Goal: Information Seeking & Learning: Learn about a topic

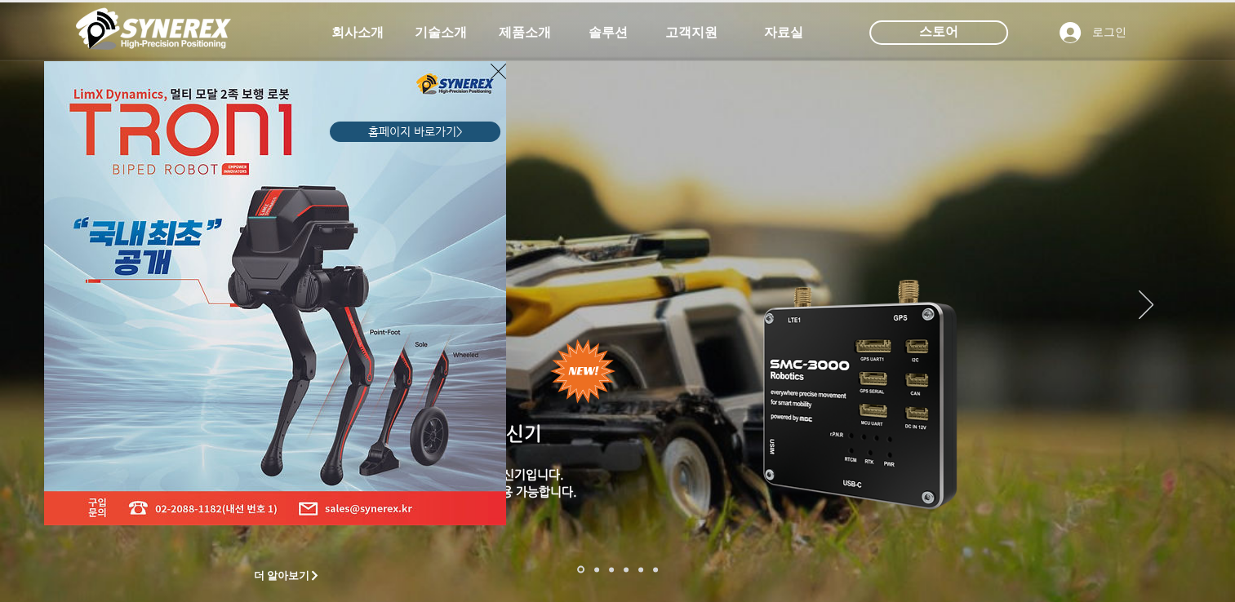
click at [500, 64] on icon "사이트로 돌아가기" at bounding box center [498, 71] width 16 height 20
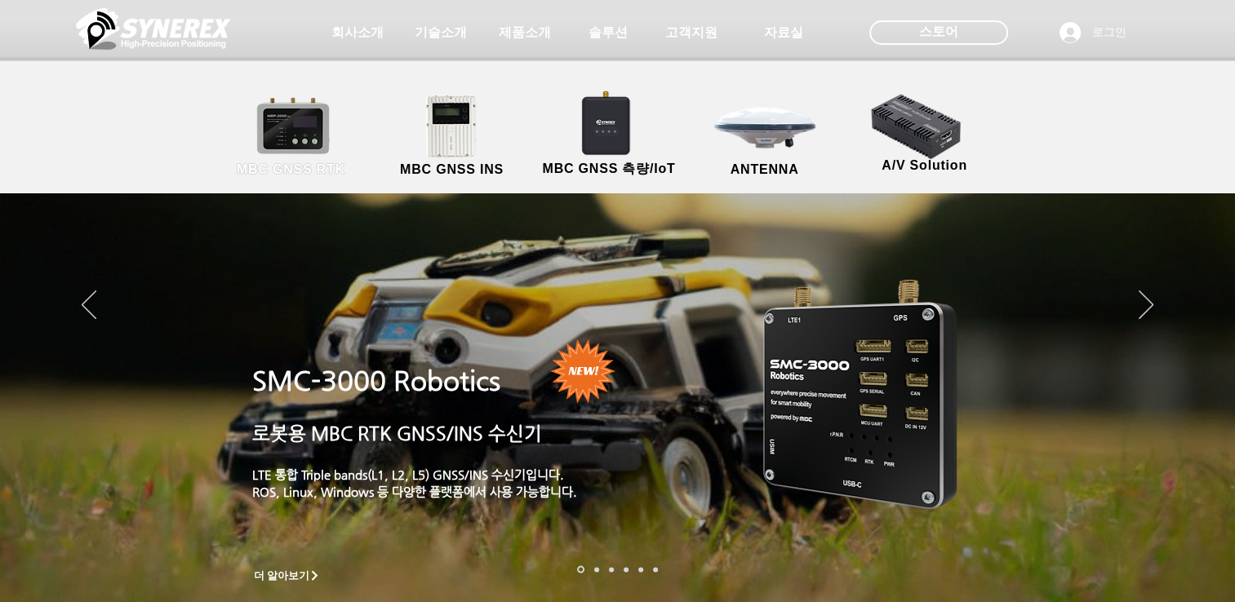
click at [280, 115] on link "MBC GNSS RTK" at bounding box center [291, 137] width 147 height 86
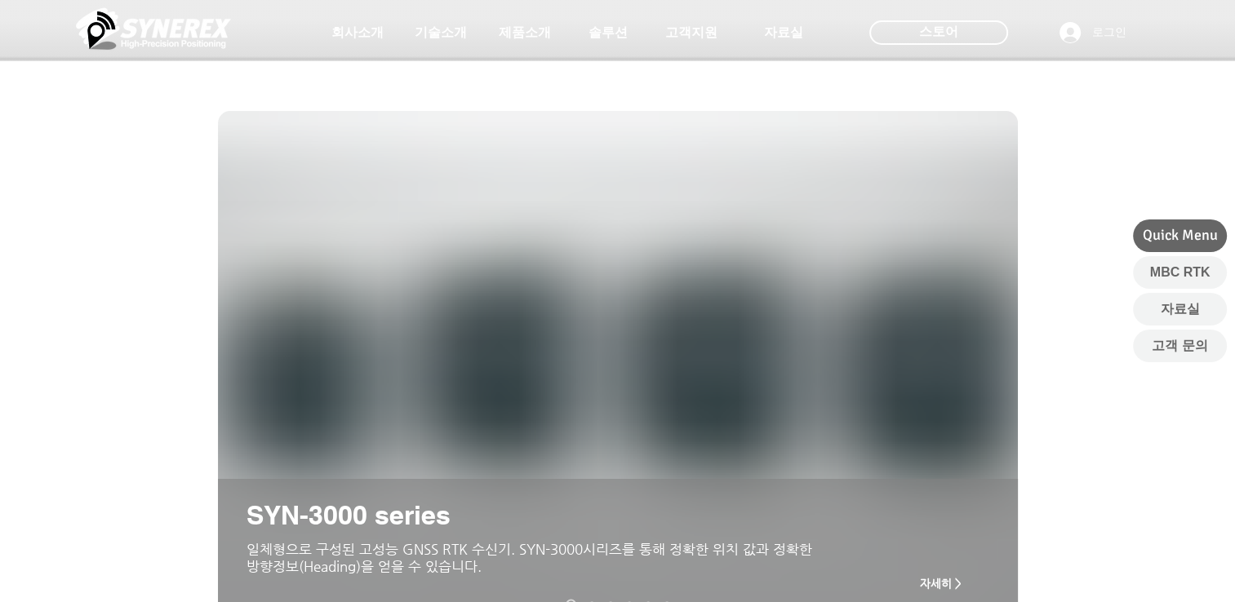
click at [299, 133] on div at bounding box center [617, 121] width 1235 height 242
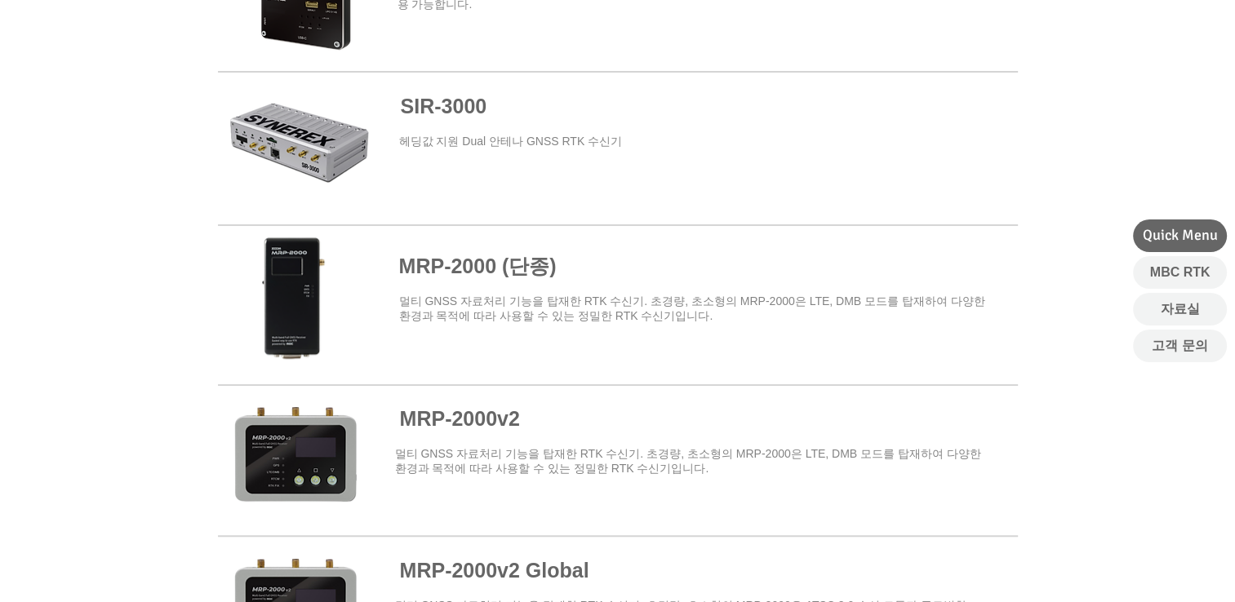
scroll to position [1142, 0]
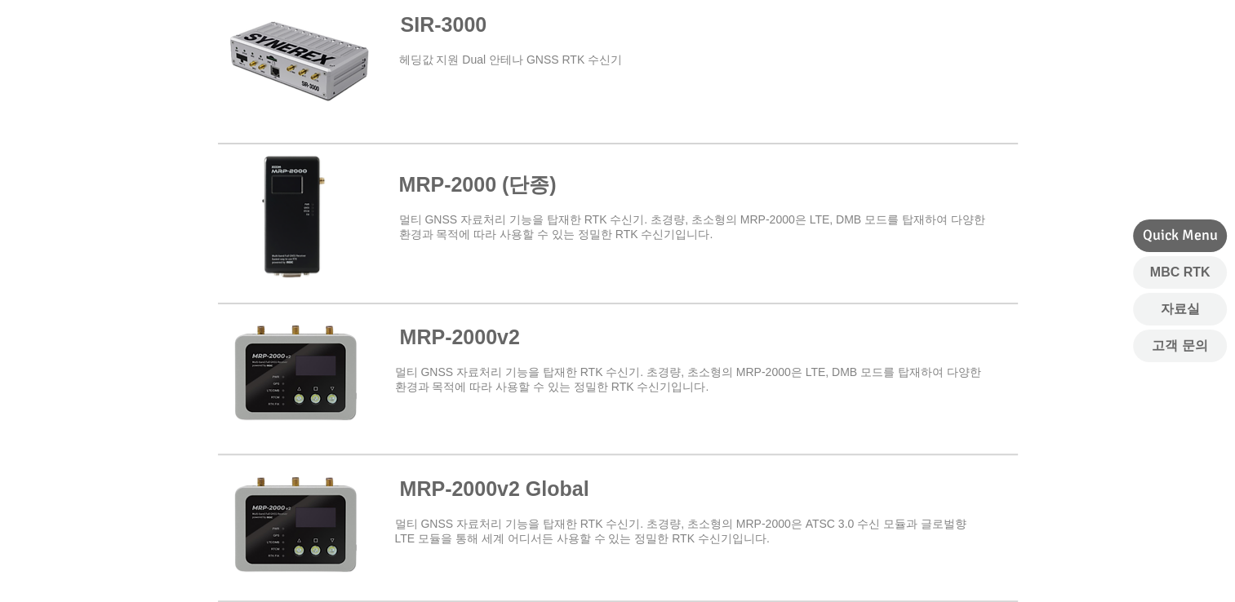
click at [474, 338] on span at bounding box center [618, 377] width 800 height 143
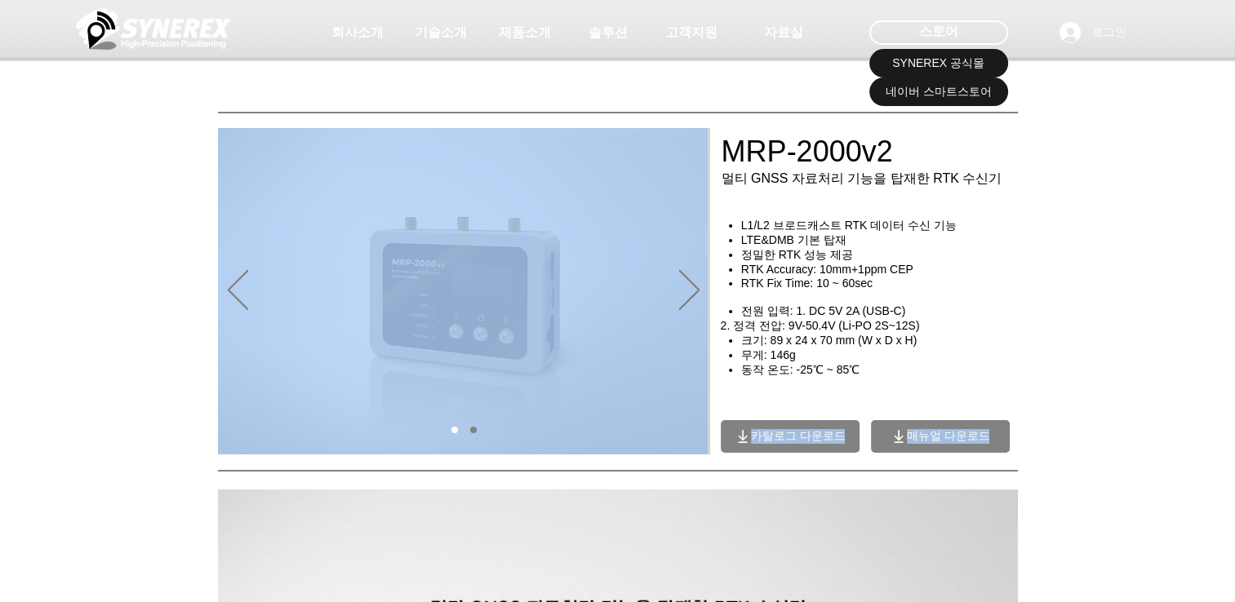
drag, startPoint x: 89, startPoint y: 0, endPoint x: 54, endPoint y: 426, distance: 427.4
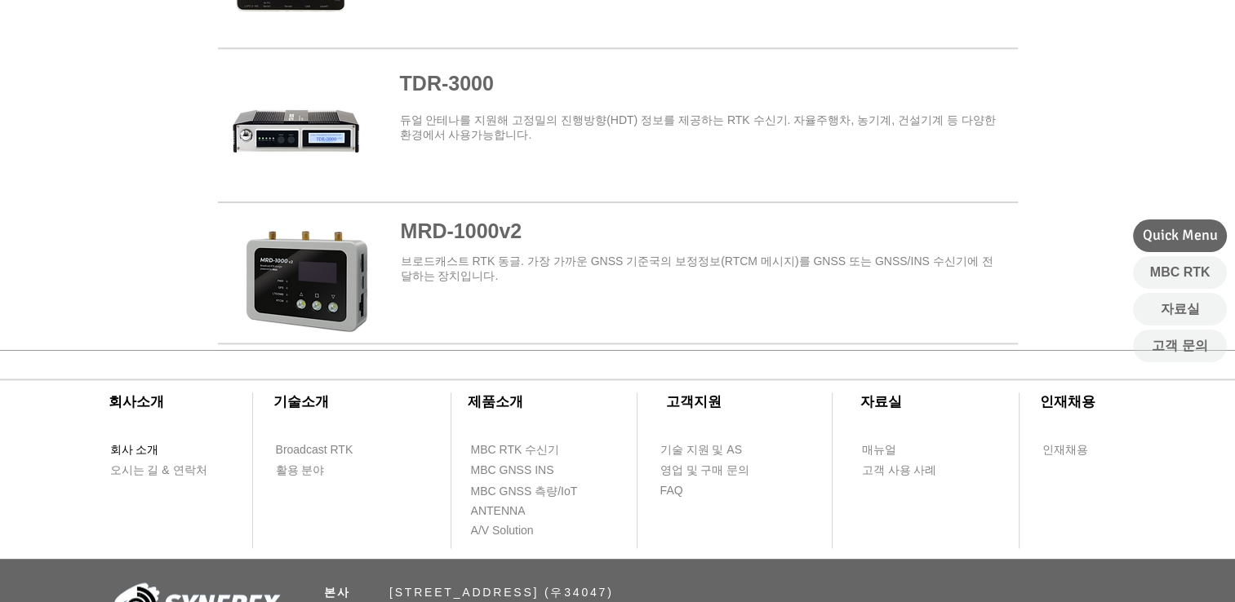
scroll to position [2176, 0]
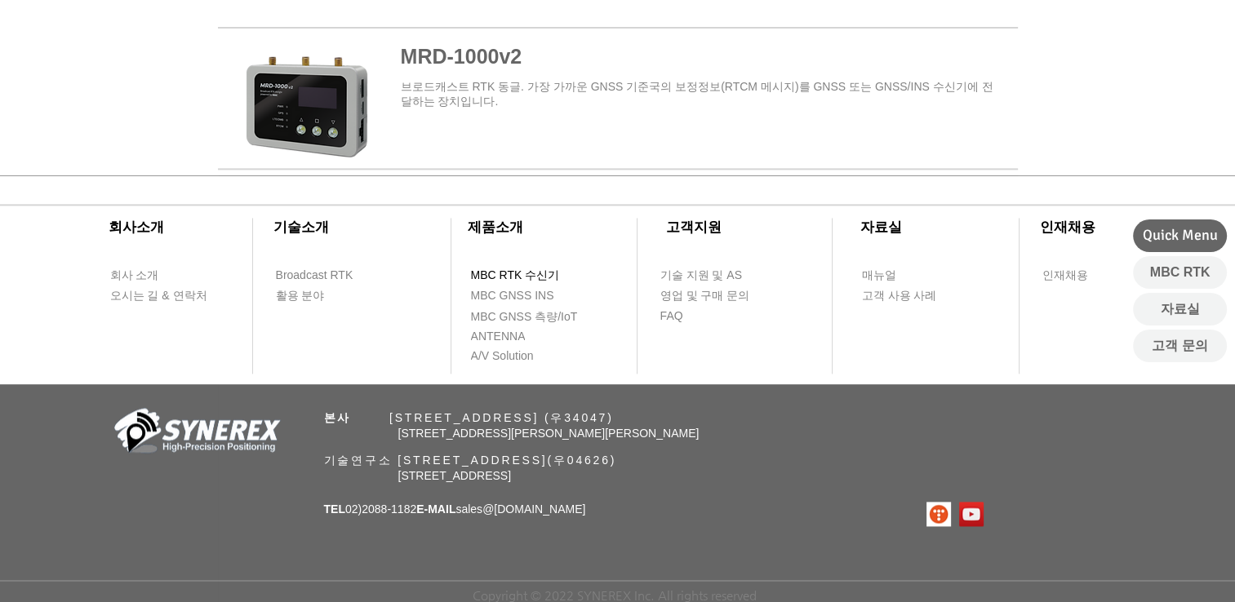
click at [536, 269] on span "MBC RTK 수신기" at bounding box center [515, 276] width 89 height 16
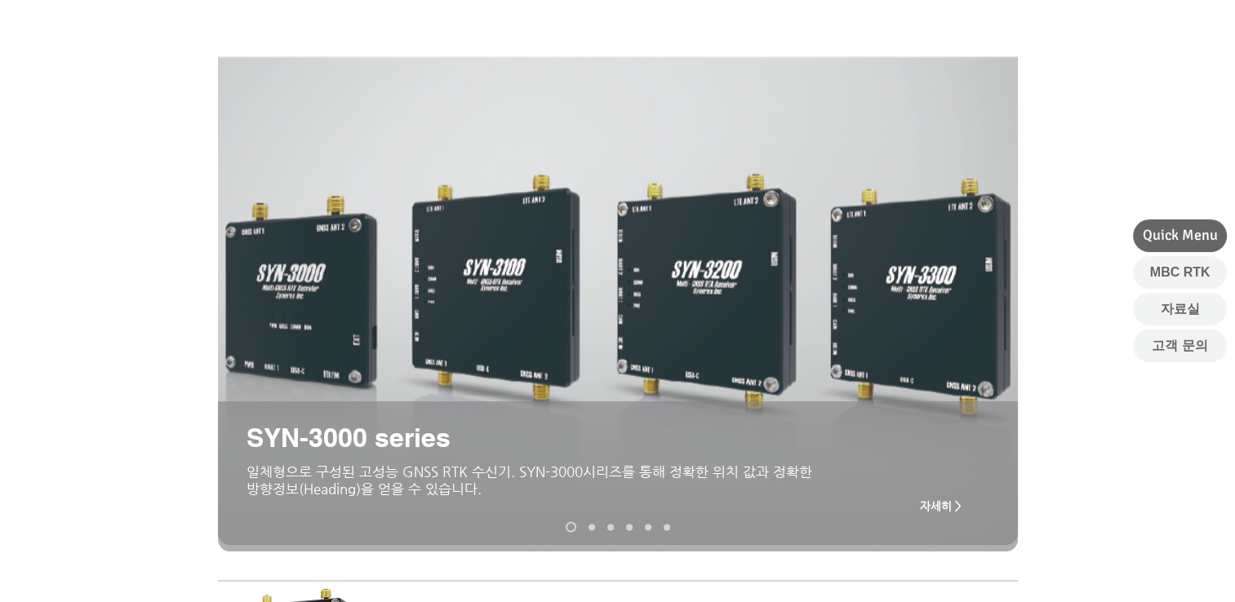
scroll to position [163, 0]
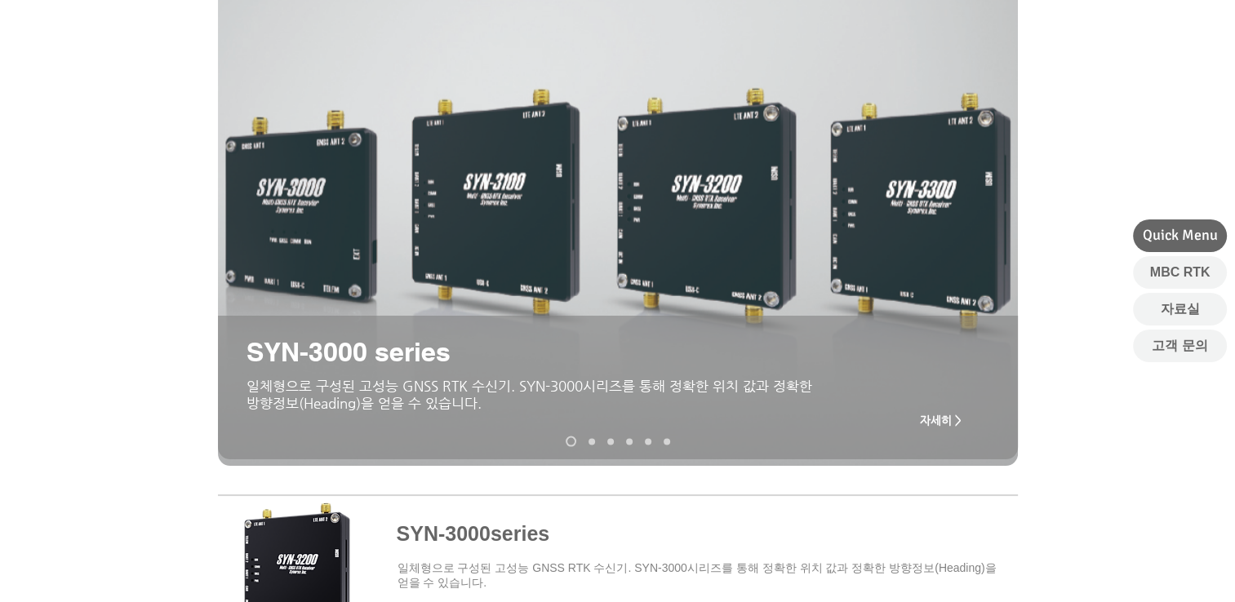
click at [941, 420] on span "자세히 >" at bounding box center [941, 420] width 42 height 13
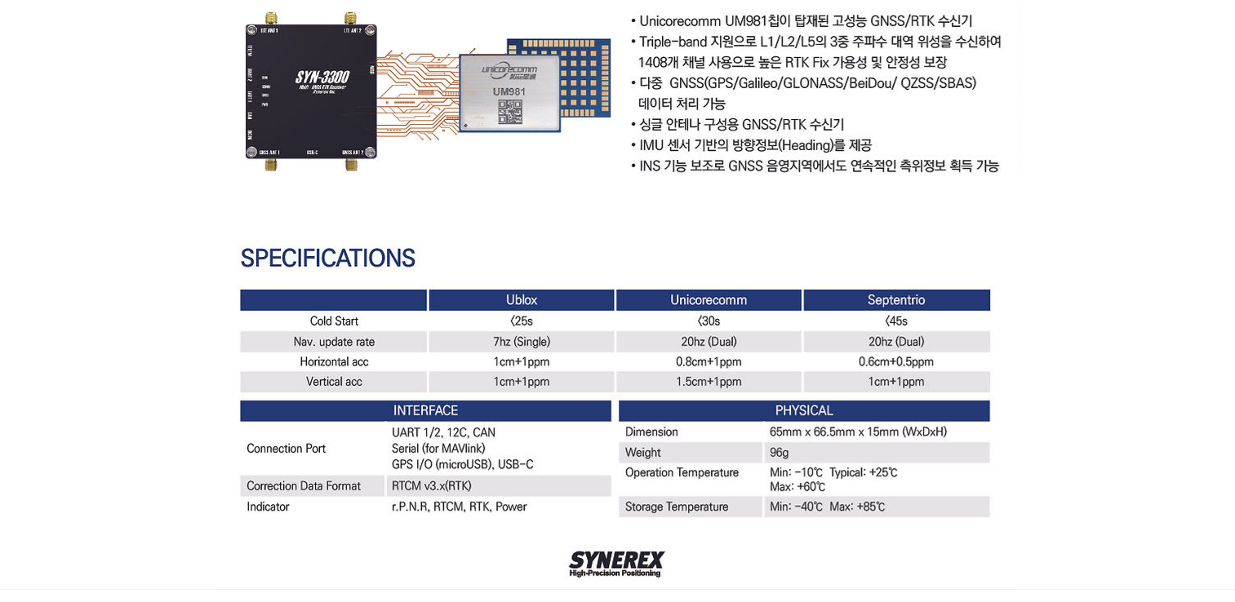
scroll to position [4828, 0]
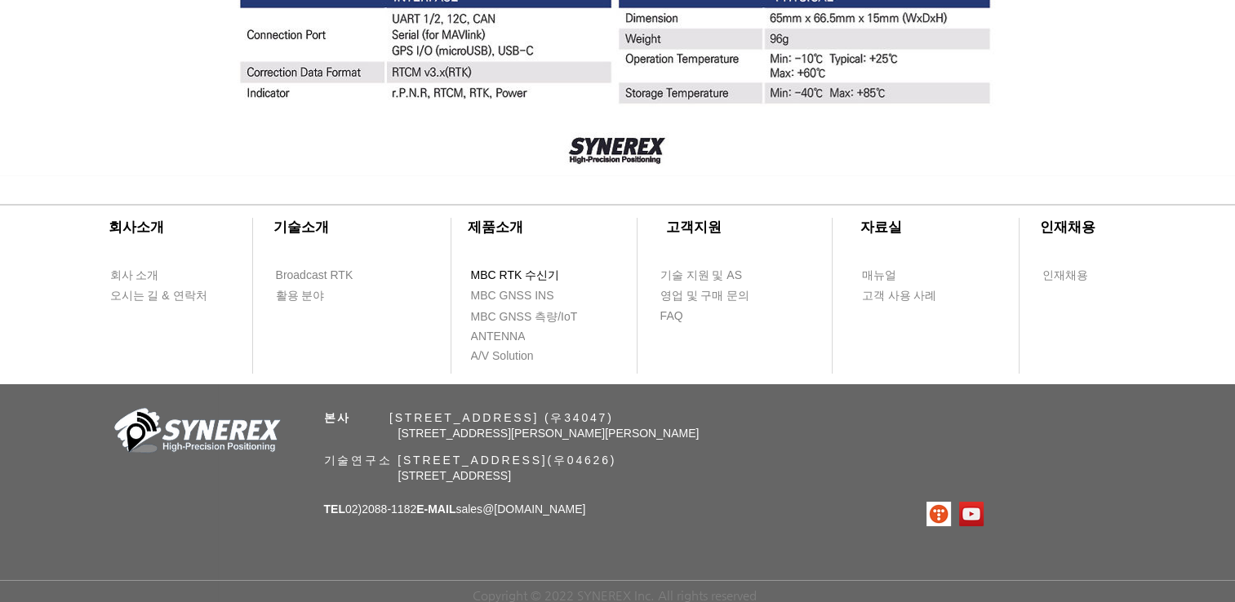
click at [508, 277] on span "MBC RTK 수신기" at bounding box center [515, 276] width 89 height 16
